Goal: Navigation & Orientation: Find specific page/section

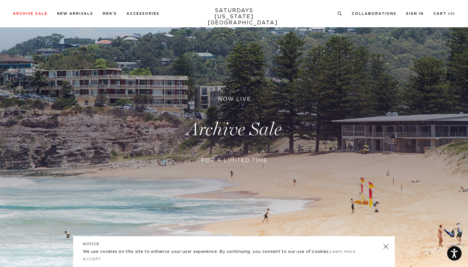
scroll to position [57, 0]
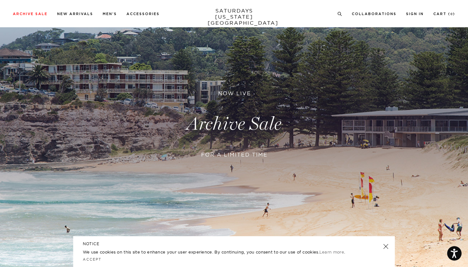
click at [227, 127] on link at bounding box center [234, 124] width 468 height 287
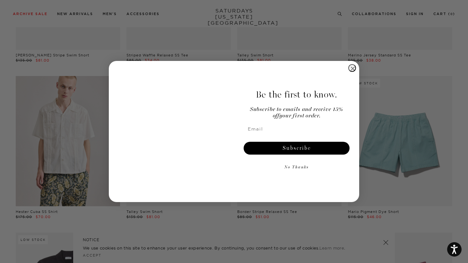
scroll to position [1103, 0]
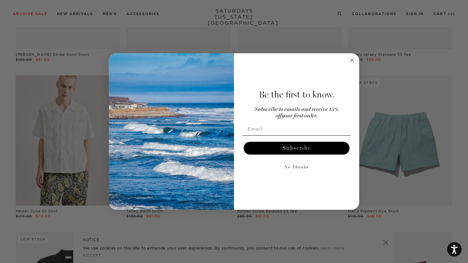
click at [352, 59] on circle "Close dialog" at bounding box center [352, 60] width 7 height 7
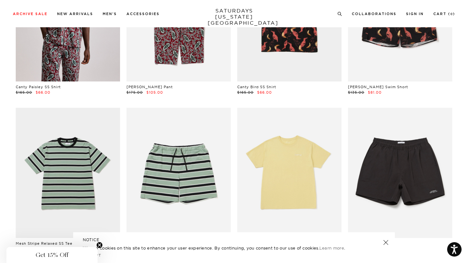
scroll to position [0, 0]
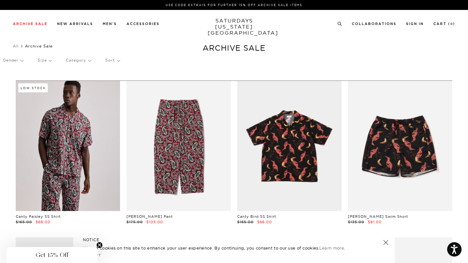
click at [224, 24] on link "SATURDAYS [US_STATE][GEOGRAPHIC_DATA]" at bounding box center [234, 27] width 53 height 18
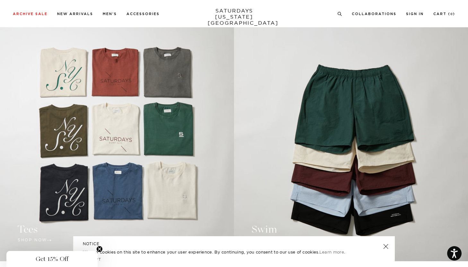
scroll to position [515, 0]
